Goal: Transaction & Acquisition: Purchase product/service

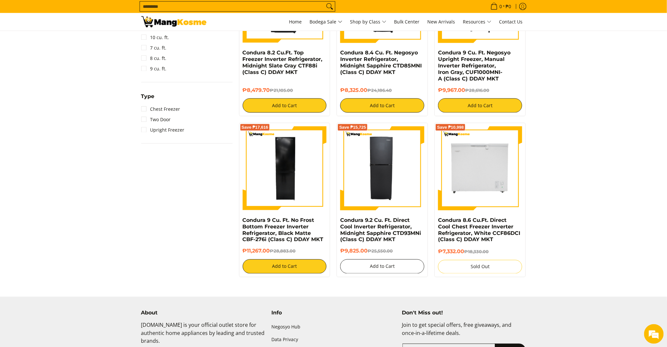
click at [381, 268] on button "Add to Cart" at bounding box center [382, 267] width 84 height 14
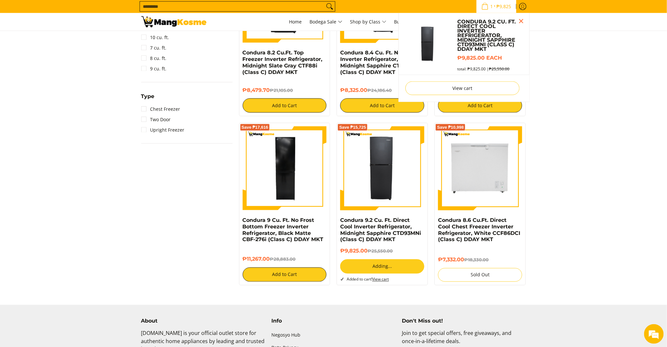
scroll to position [345, 0]
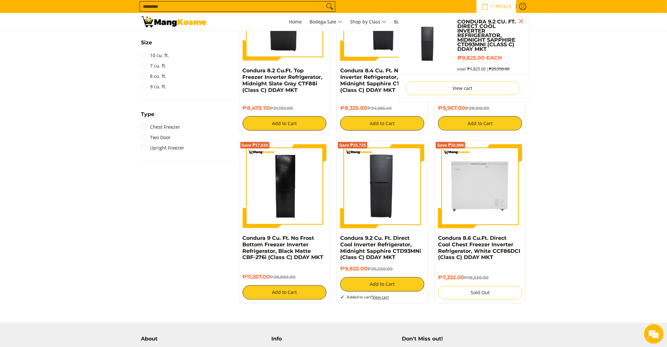
click at [382, 300] on form "Add to Cart Added to cart! View cart" at bounding box center [382, 289] width 84 height 23
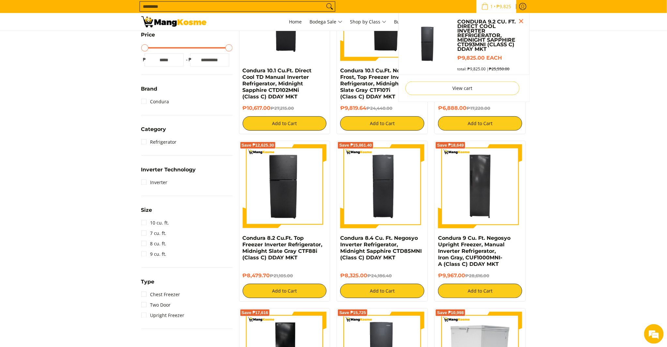
scroll to position [177, 0]
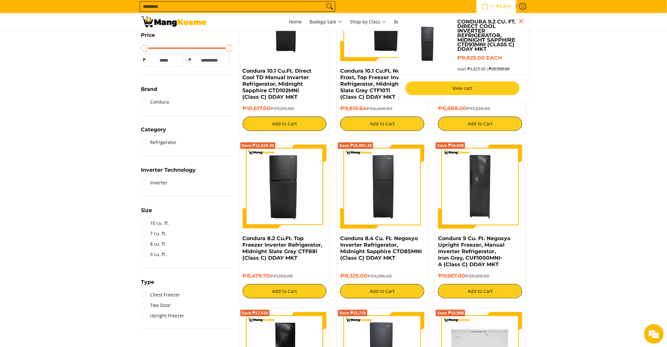
click at [469, 92] on link "View cart" at bounding box center [463, 89] width 114 height 14
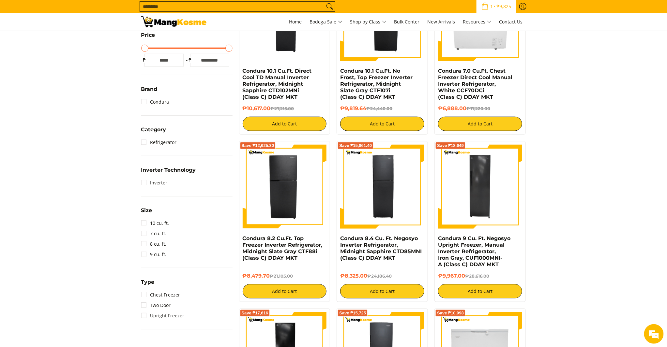
scroll to position [139, 0]
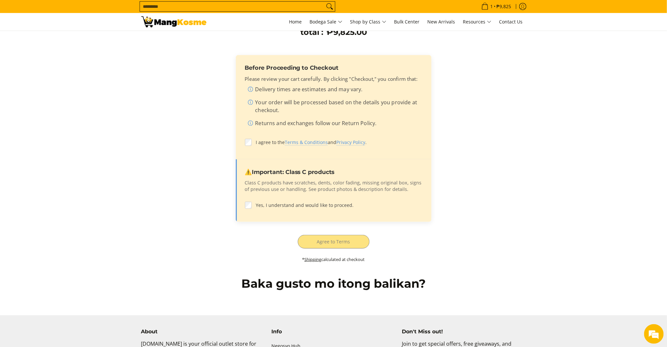
scroll to position [217, 0]
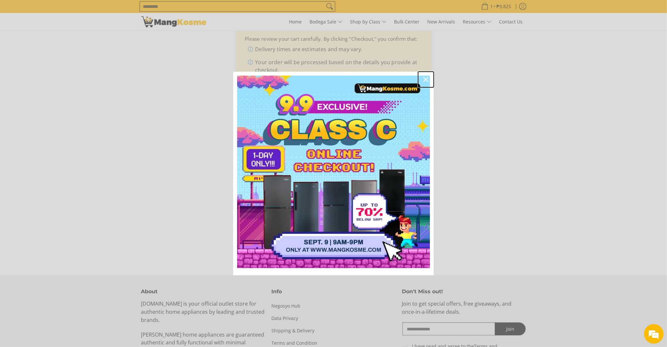
click at [425, 80] on icon "close icon" at bounding box center [426, 79] width 5 height 5
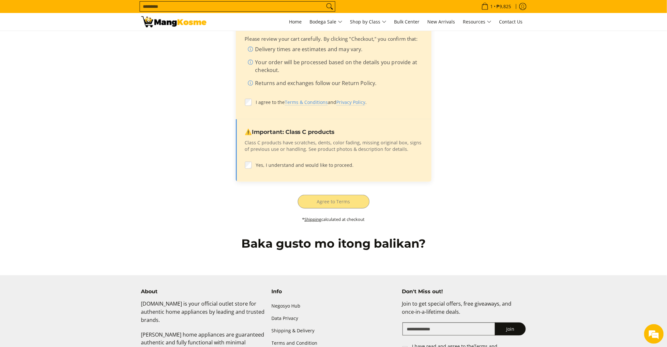
drag, startPoint x: 404, startPoint y: 150, endPoint x: 238, endPoint y: 142, distance: 166.3
click at [238, 142] on div "⚠️ Important: Class C products Class C products have scratches, dents, color fa…" at bounding box center [334, 150] width 196 height 63
copy p "Class C products have scratches, dents, color fading, missing original box, sig…"
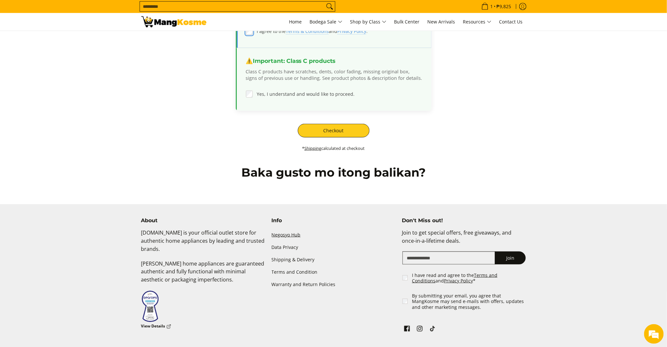
scroll to position [290, 0]
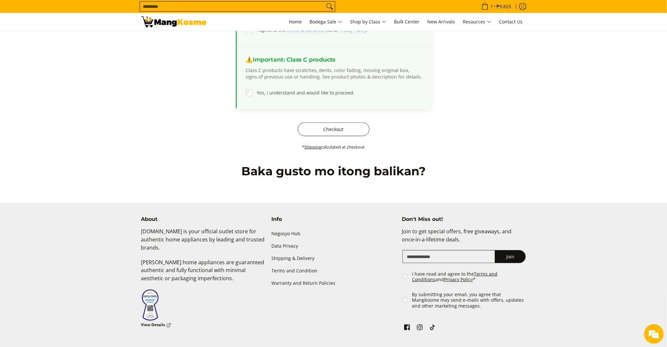
click at [341, 125] on button "Checkout" at bounding box center [334, 130] width 72 height 14
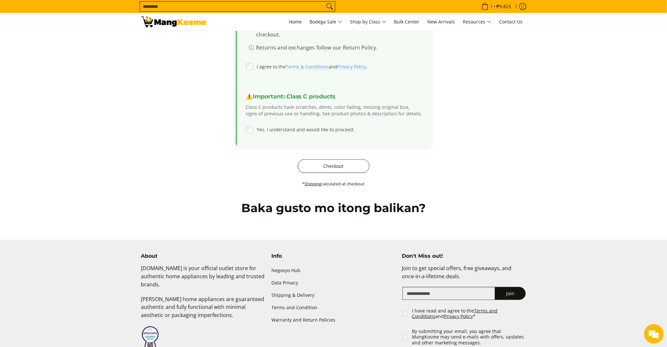
scroll to position [217, 0]
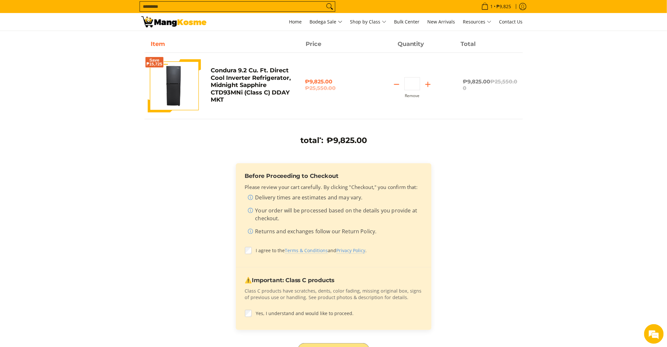
scroll to position [2, 0]
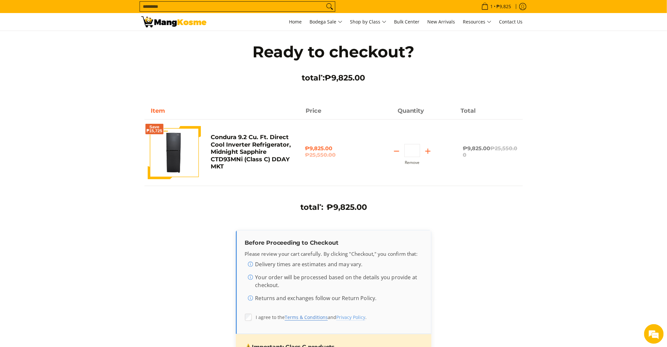
click at [316, 319] on link "Terms & Conditions" at bounding box center [306, 318] width 43 height 7
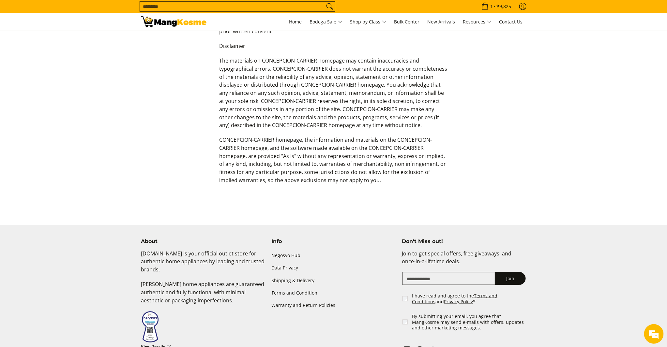
scroll to position [254, 0]
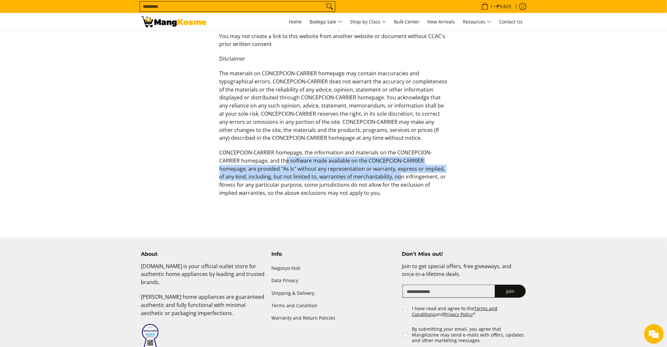
drag, startPoint x: 287, startPoint y: 160, endPoint x: 401, endPoint y: 175, distance: 114.2
click at [401, 175] on p "CONCEPCION-CARRIER homepage, the information and materials on the CONCEPCION-CA…" at bounding box center [334, 176] width 228 height 55
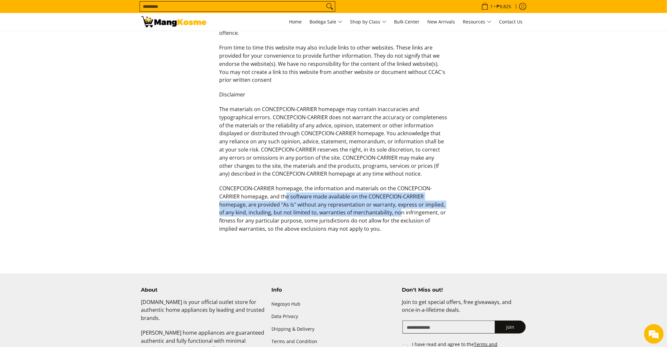
scroll to position [217, 0]
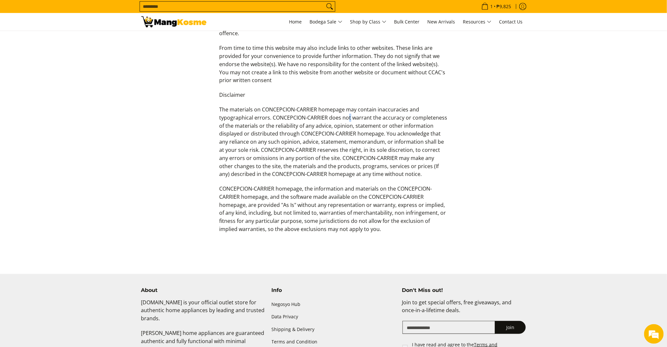
drag, startPoint x: 349, startPoint y: 115, endPoint x: 384, endPoint y: 118, distance: 35.1
click at [357, 116] on p "The materials on CONCEPCION-CARRIER homepage may contain inaccuracies and typog…" at bounding box center [334, 145] width 228 height 79
click at [401, 121] on p "The materials on CONCEPCION-CARRIER homepage may contain inaccuracies and typog…" at bounding box center [334, 145] width 228 height 79
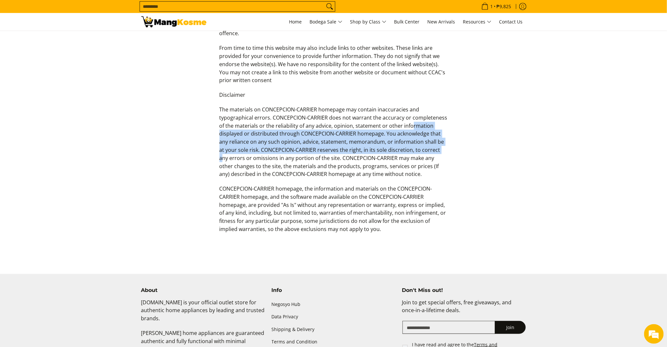
drag, startPoint x: 419, startPoint y: 125, endPoint x: 435, endPoint y: 153, distance: 32.4
click at [435, 153] on p "The materials on CONCEPCION-CARRIER homepage may contain inaccuracies and typog…" at bounding box center [334, 145] width 228 height 79
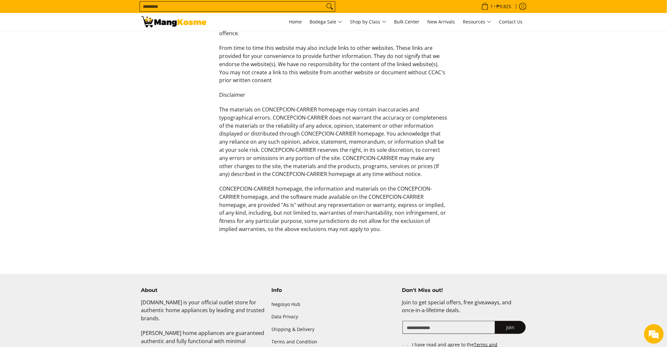
click at [403, 177] on p "The materials on CONCEPCION-CARRIER homepage may contain inaccuracies and typog…" at bounding box center [334, 145] width 228 height 79
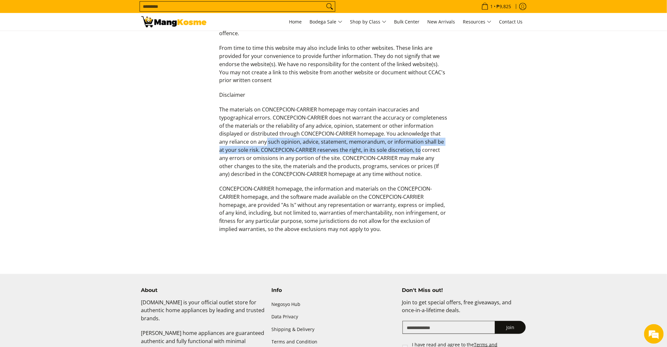
drag, startPoint x: 266, startPoint y: 142, endPoint x: 417, endPoint y: 159, distance: 151.8
click at [415, 154] on p "The materials on CONCEPCION-CARRIER homepage may contain inaccuracies and typog…" at bounding box center [334, 145] width 228 height 79
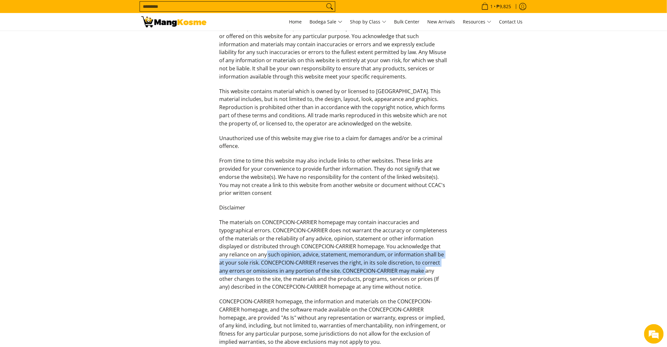
scroll to position [0, 0]
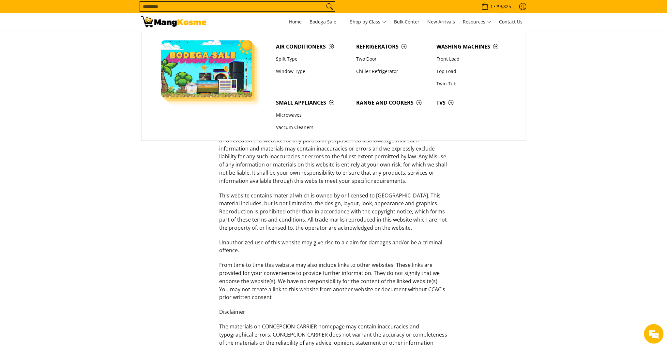
click at [625, 123] on main "Terms of service Welcome to our website. If you continue to browse and use this…" at bounding box center [333, 262] width 667 height 422
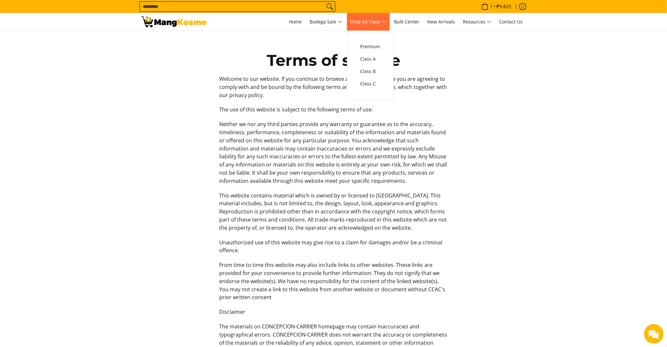
click at [360, 15] on link "Shop by Class" at bounding box center [368, 22] width 43 height 18
click at [372, 83] on span "Class C" at bounding box center [371, 84] width 20 height 8
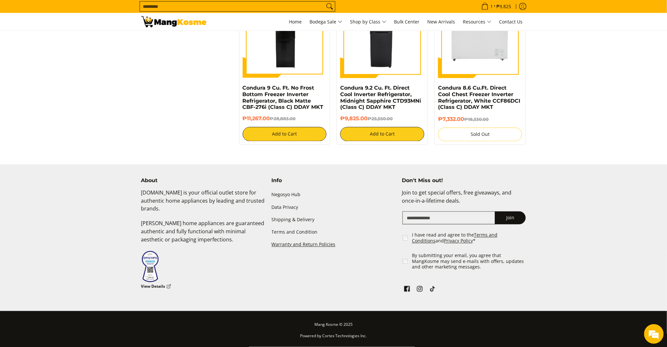
click at [311, 244] on link "Warranty and Return Policies" at bounding box center [334, 245] width 124 height 12
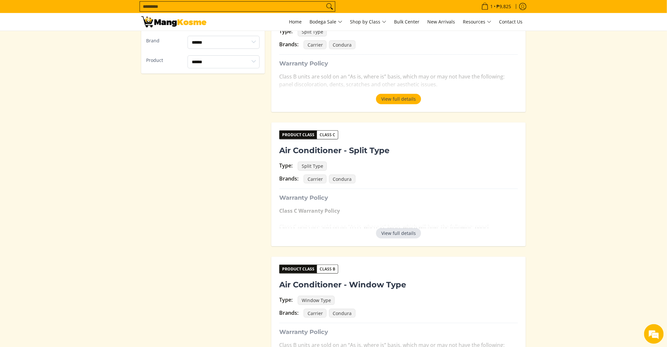
scroll to position [217, 0]
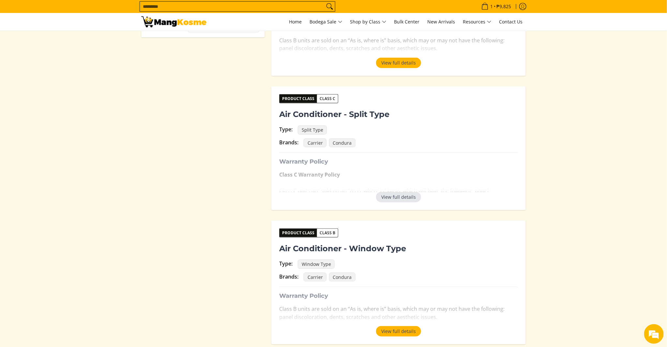
click at [393, 202] on button "View full details" at bounding box center [398, 197] width 45 height 10
click at [393, 202] on p "Class C Warranty Policy Class C units are sold on an “As is, where is” basis, w…" at bounding box center [398, 190] width 239 height 39
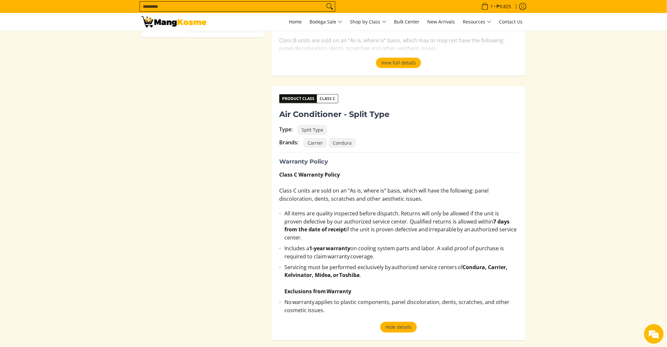
click at [369, 214] on li "All items are quality inspected before dispatch. Returns will only be allowed i…" at bounding box center [402, 227] width 234 height 35
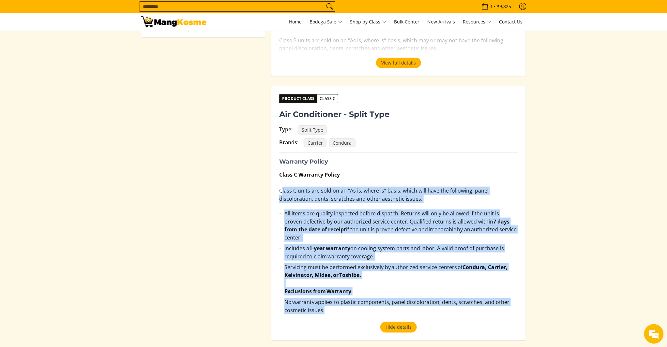
drag, startPoint x: 284, startPoint y: 194, endPoint x: 414, endPoint y: 301, distance: 168.8
click at [414, 301] on div "Class C Warranty Policy Class C units are sold on an “As is, where is” basis, w…" at bounding box center [398, 247] width 239 height 152
copy div "Class C units are sold on an “As is, where is” basis, which will have the follo…"
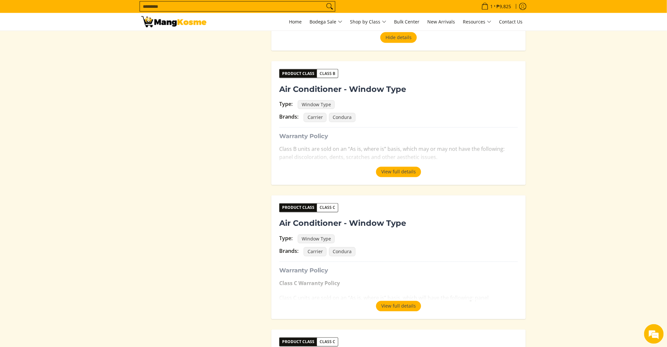
scroll to position [725, 0]
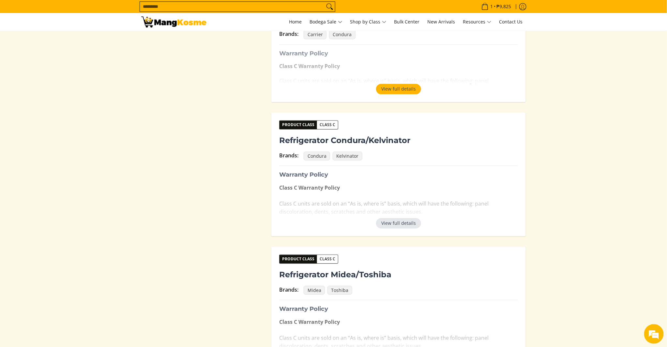
click at [399, 218] on button "View full details" at bounding box center [398, 223] width 45 height 10
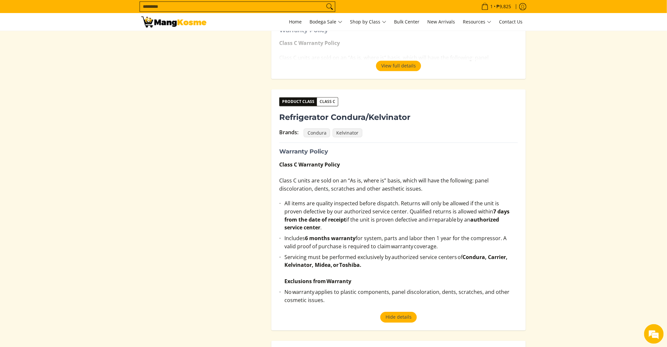
scroll to position [761, 0]
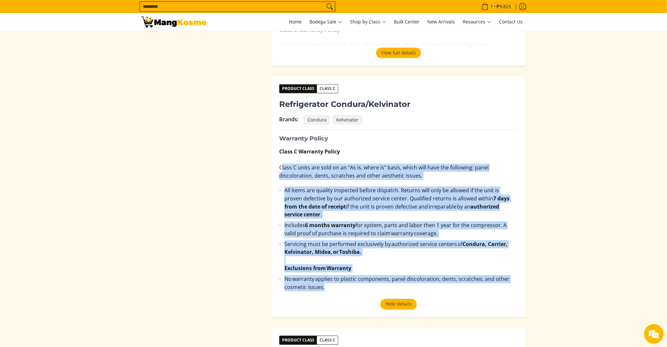
drag, startPoint x: 281, startPoint y: 157, endPoint x: 437, endPoint y: 271, distance: 193.6
click at [437, 271] on div "Class C Warranty Policy Class C units are sold on an “As is, where is” basis, w…" at bounding box center [398, 224] width 239 height 152
copy div "Class C units are sold on an “As is, where is” basis, which will have the follo…"
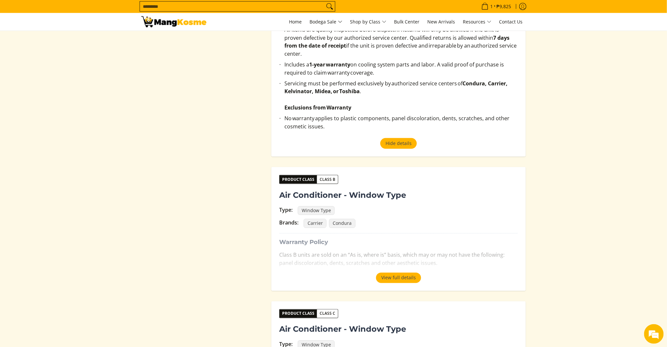
scroll to position [326, 0]
